Goal: Communication & Community: Connect with others

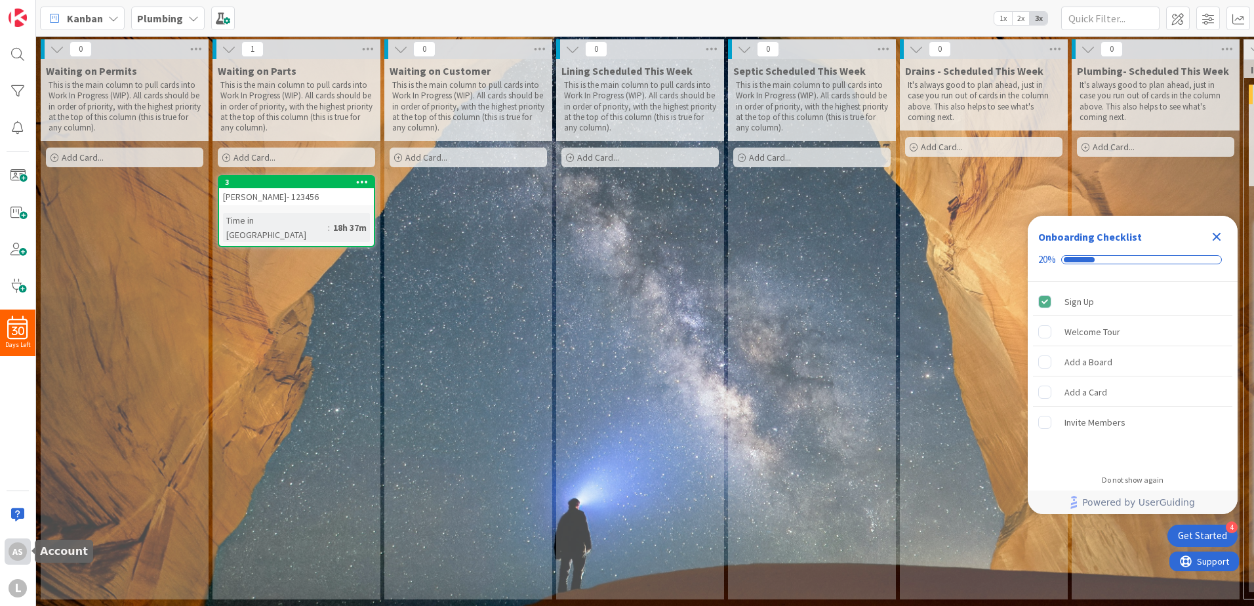
click at [14, 561] on div "AS" at bounding box center [18, 552] width 26 height 26
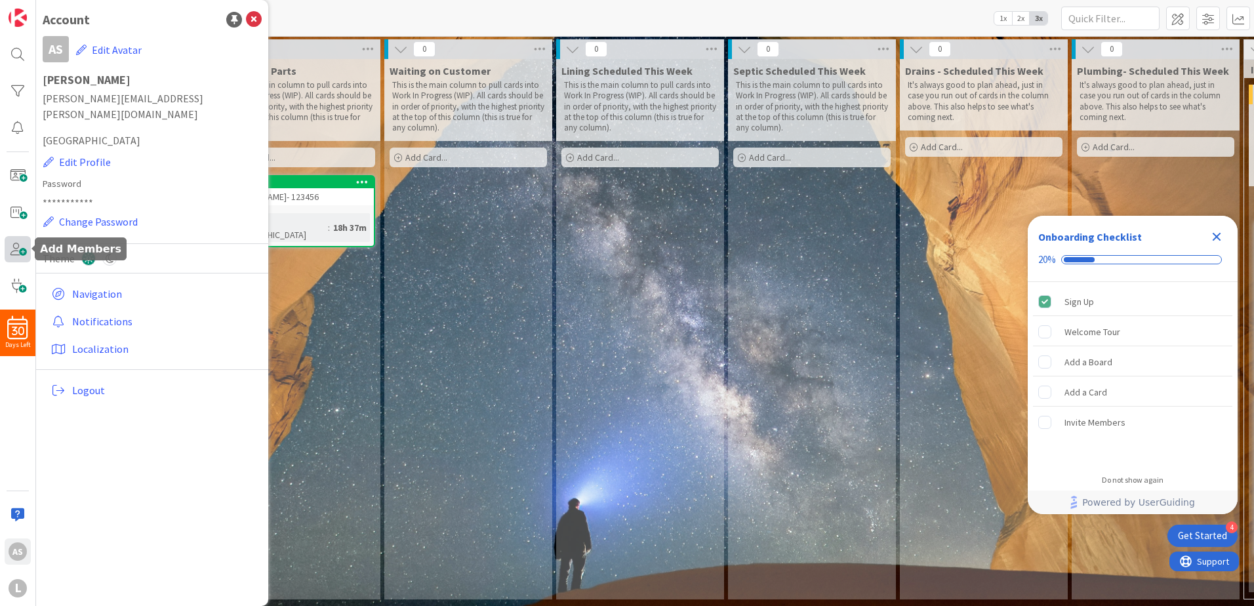
click at [14, 247] on span at bounding box center [18, 249] width 26 height 26
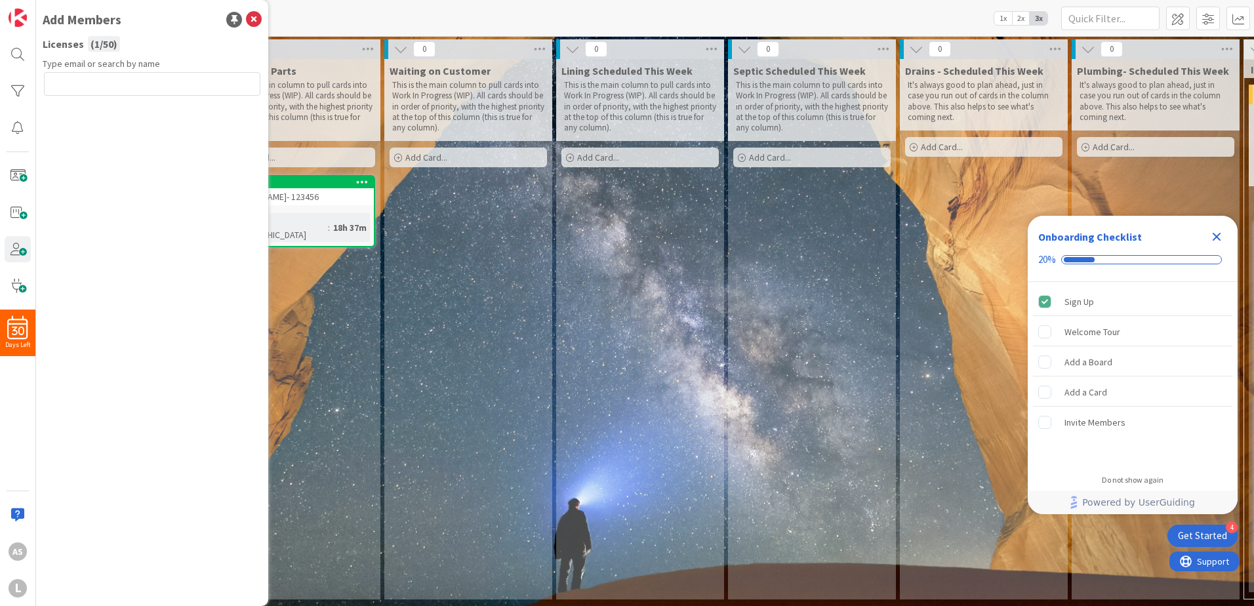
click at [104, 88] on input "text" at bounding box center [152, 84] width 216 height 24
type input "tom@licketysplitfl.com"
click at [94, 117] on button "Send Invite" at bounding box center [79, 113] width 70 height 24
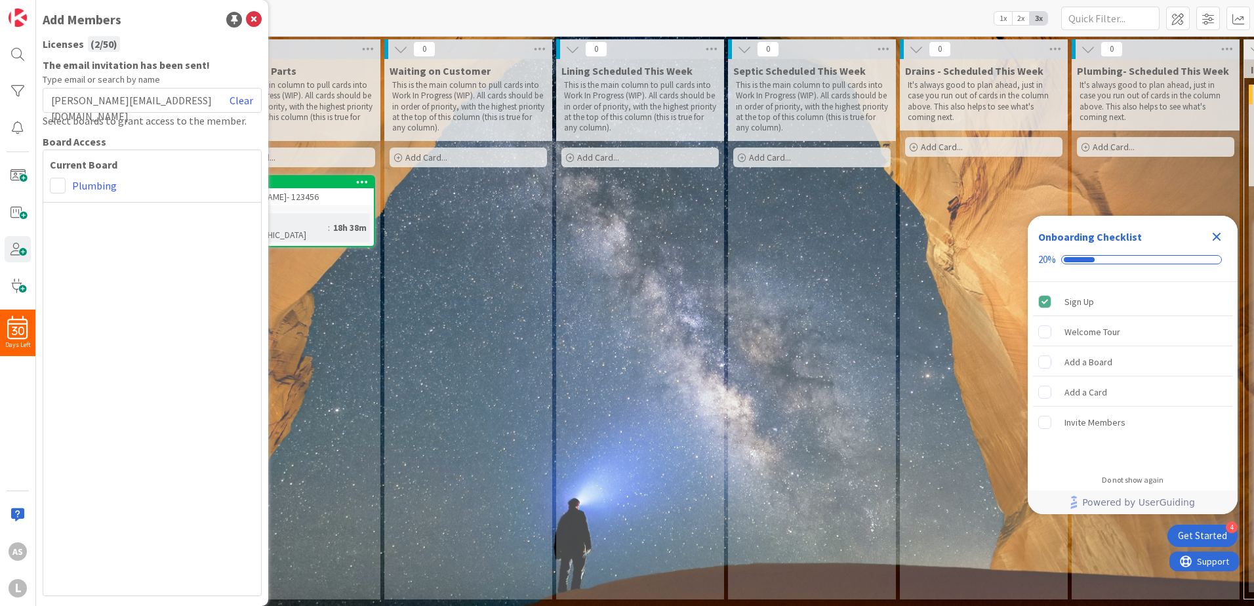
click at [1216, 236] on icon "Close Checklist" at bounding box center [1217, 237] width 9 height 9
